Goal: Task Accomplishment & Management: Use online tool/utility

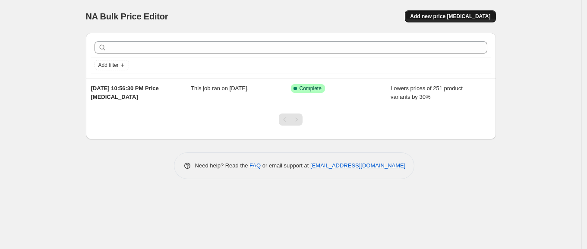
click at [451, 17] on span "Add new price [MEDICAL_DATA]" at bounding box center [450, 16] width 80 height 7
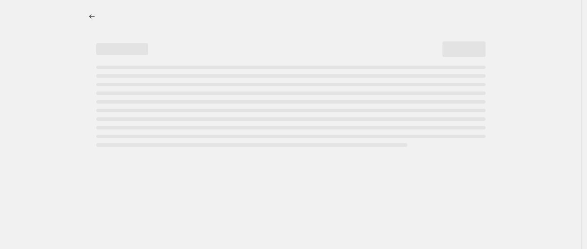
select select "percentage"
